Goal: Transaction & Acquisition: Purchase product/service

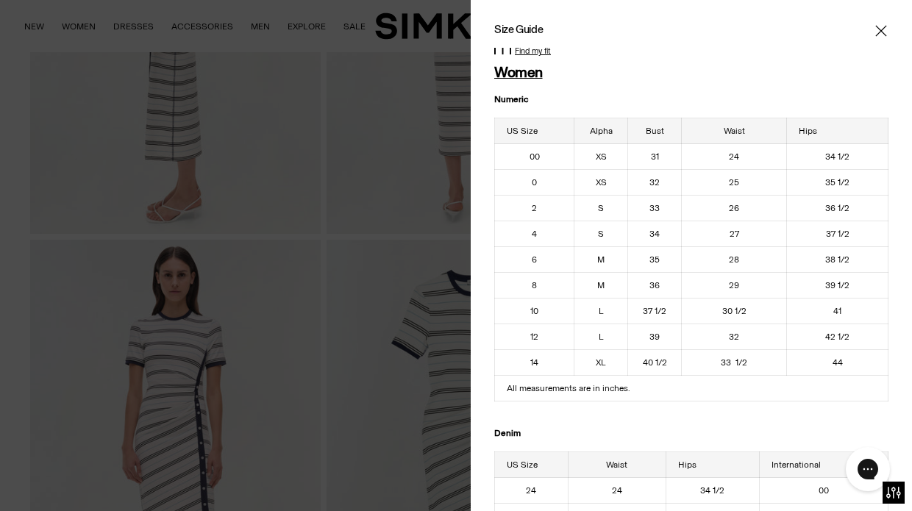
click at [880, 31] on icon "Close" at bounding box center [881, 31] width 12 height 15
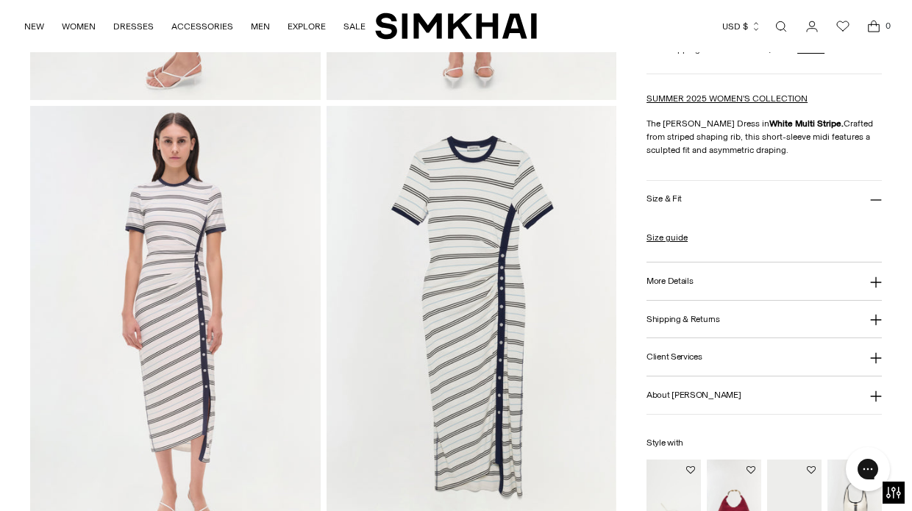
scroll to position [866, 0]
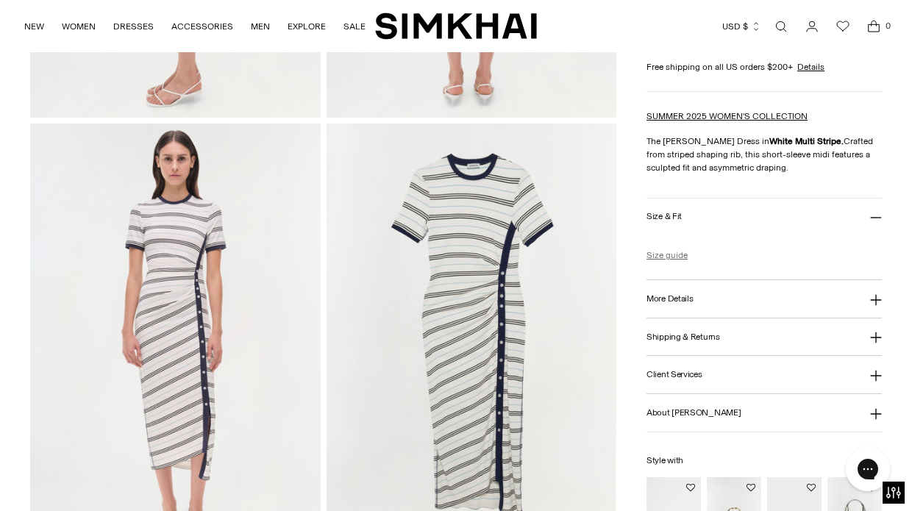
click at [663, 254] on link "Size guide" at bounding box center [667, 255] width 41 height 13
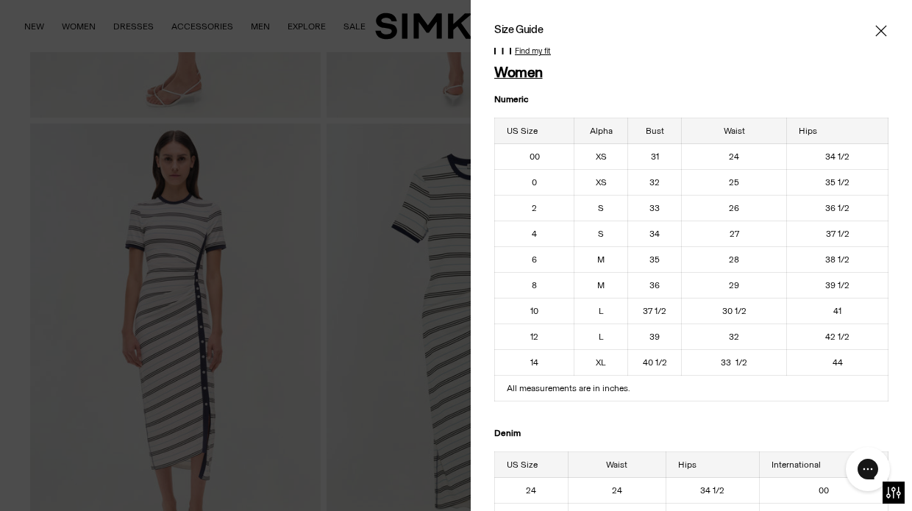
click at [880, 32] on icon "Close" at bounding box center [880, 30] width 11 height 11
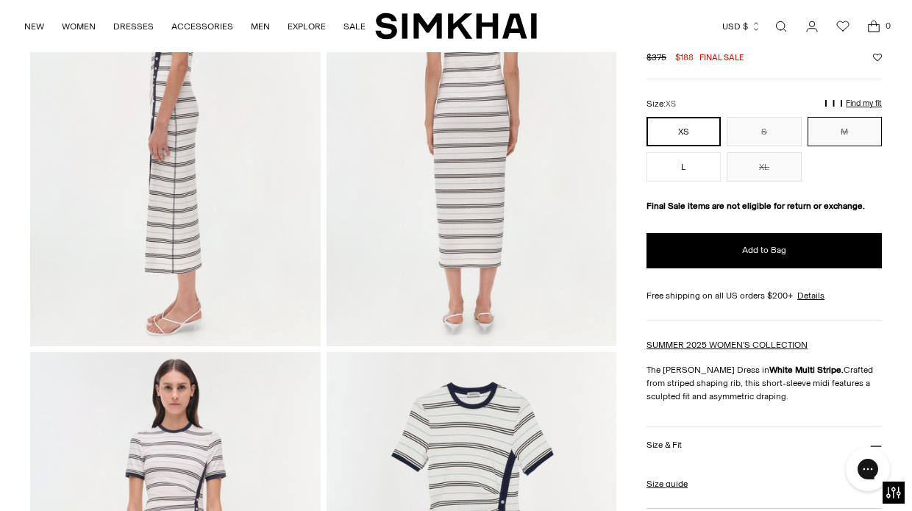
scroll to position [633, 0]
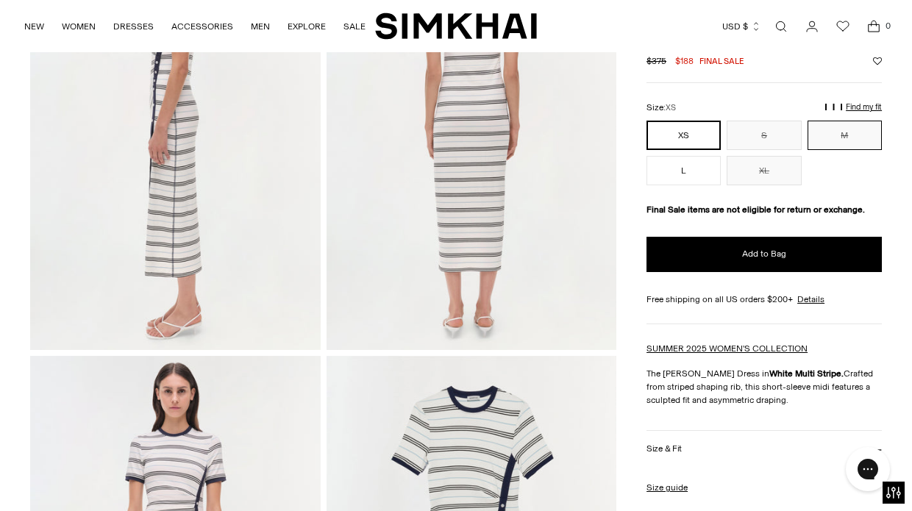
click at [844, 127] on button "M" at bounding box center [845, 135] width 74 height 29
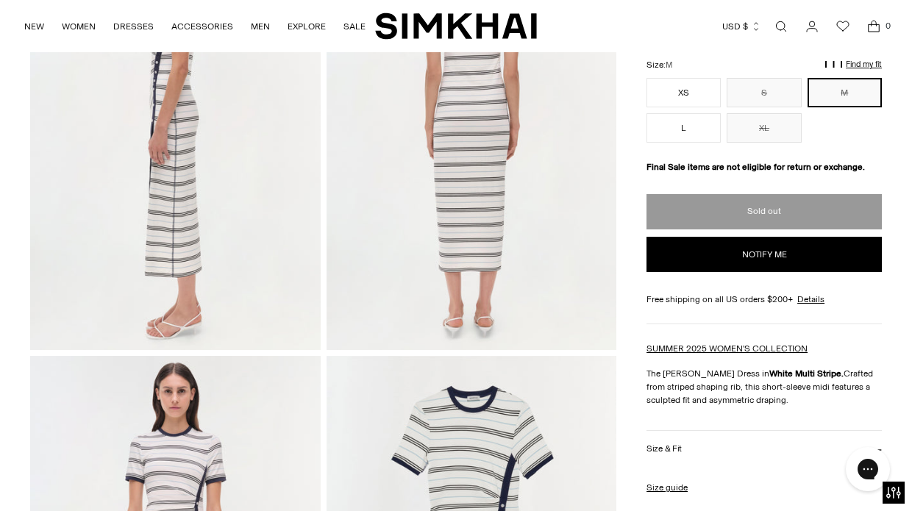
scroll to position [508, 0]
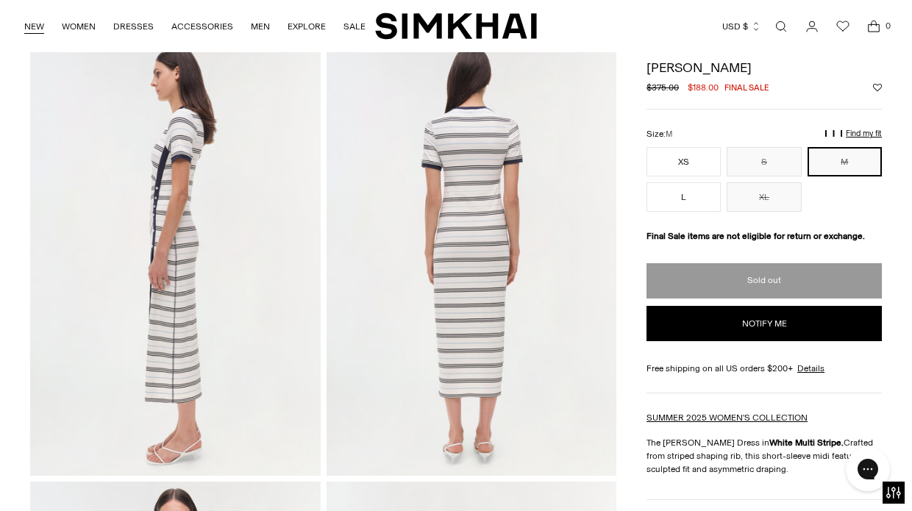
click at [35, 24] on link "NEW" at bounding box center [34, 26] width 20 height 32
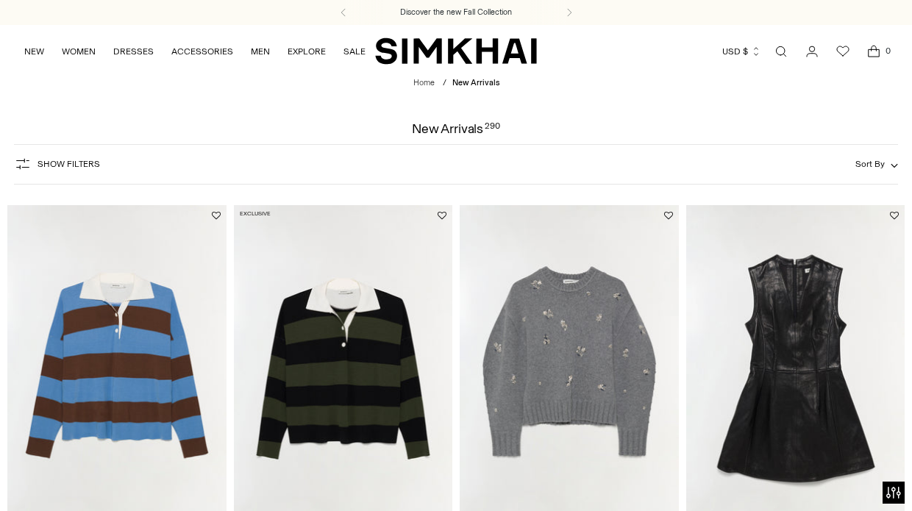
scroll to position [563, 0]
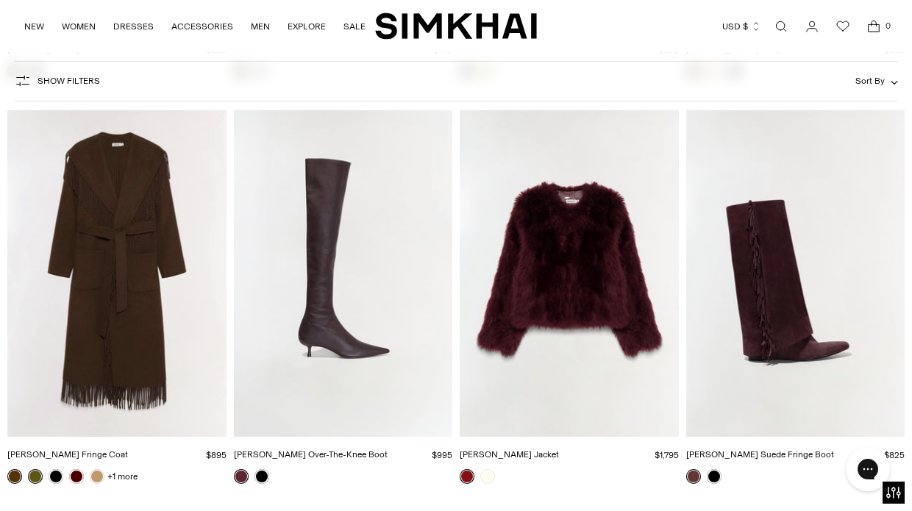
scroll to position [10234, 0]
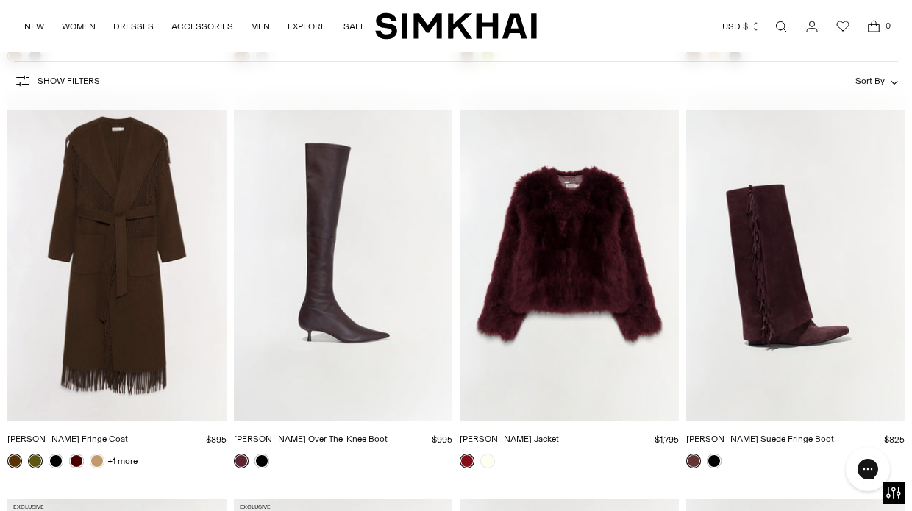
click at [0, 0] on img "Joni Leather Over-The-Knee Boot" at bounding box center [0, 0] width 0 height 0
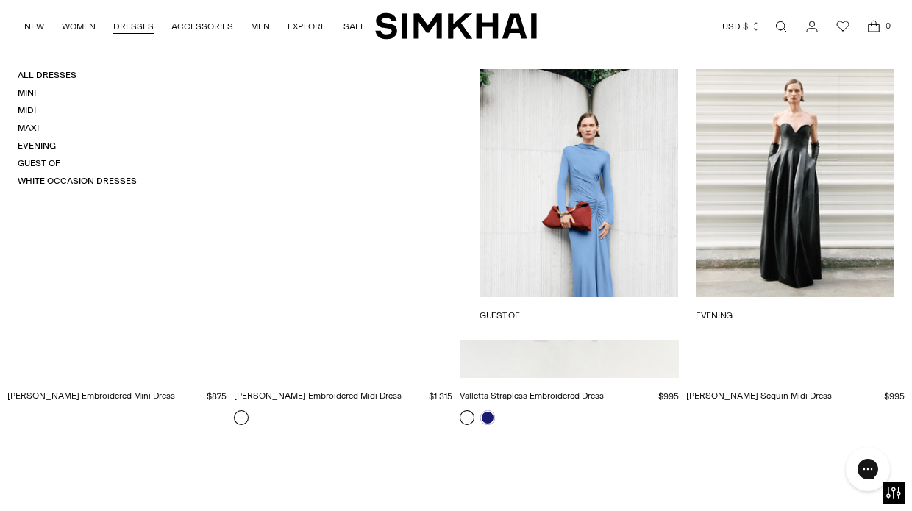
scroll to position [24479, 0]
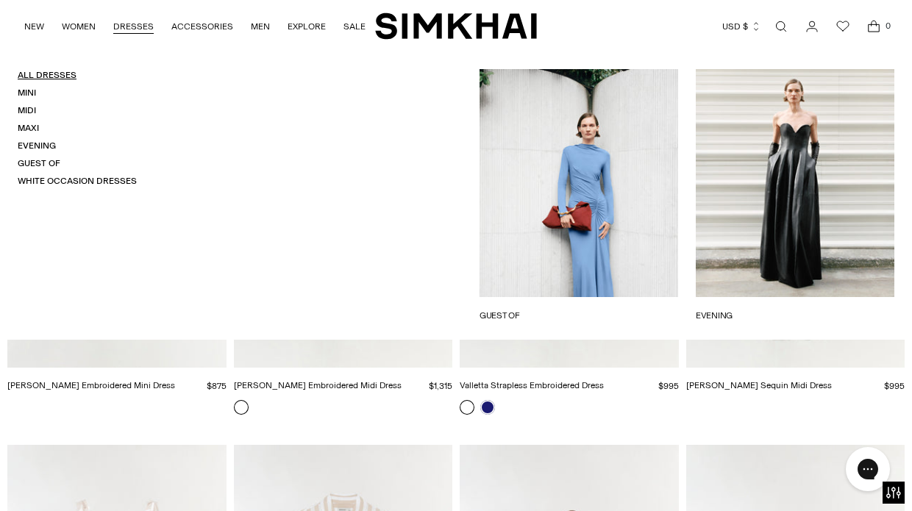
click at [46, 76] on link "All Dresses" at bounding box center [47, 75] width 59 height 10
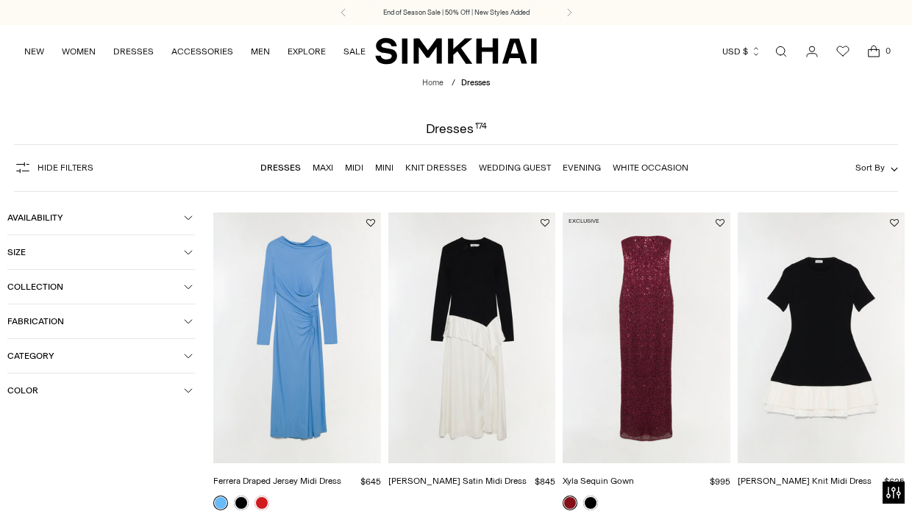
click at [189, 386] on icon "button" at bounding box center [188, 390] width 9 height 9
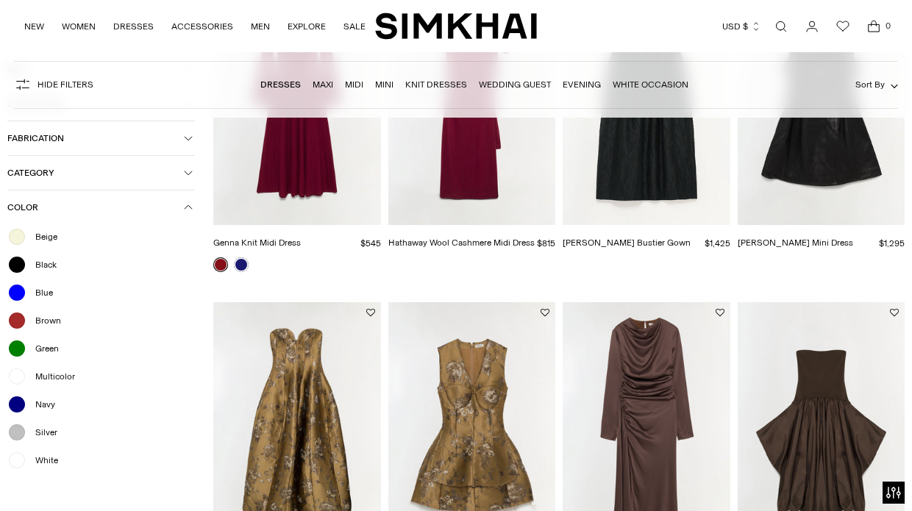
click at [120, 328] on div "Brown" at bounding box center [101, 320] width 188 height 19
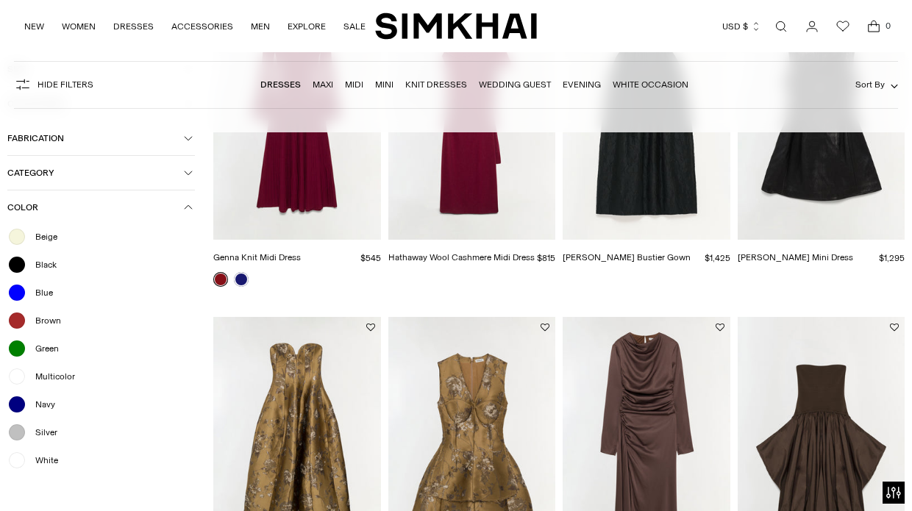
click at [19, 263] on div at bounding box center [16, 264] width 19 height 19
click at [48, 263] on span "Black" at bounding box center [41, 264] width 30 height 13
click at [13, 324] on div at bounding box center [16, 320] width 19 height 19
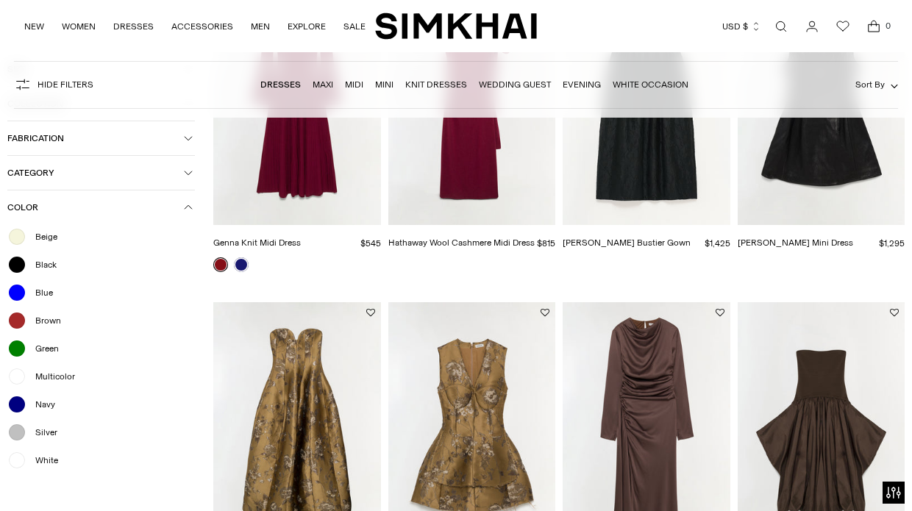
click at [26, 322] on span "Brown" at bounding box center [43, 320] width 35 height 13
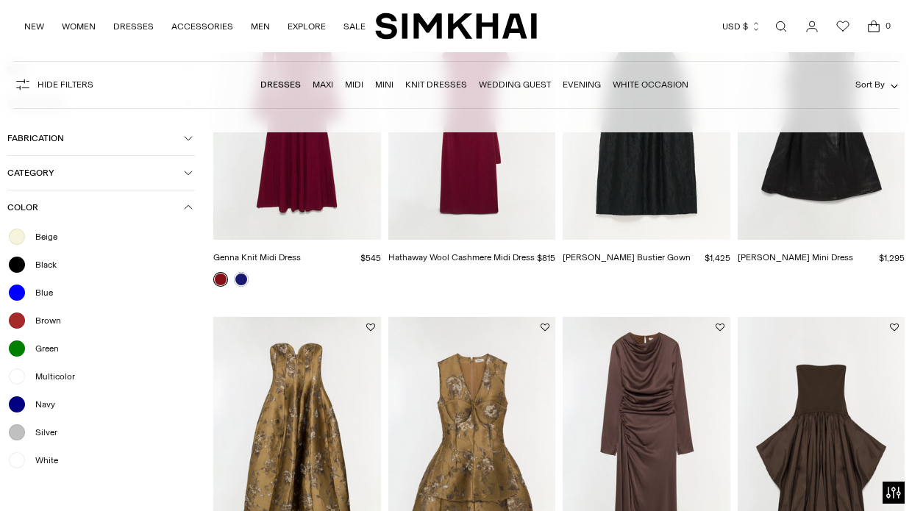
click at [18, 261] on div at bounding box center [16, 264] width 19 height 19
